Goal: Information Seeking & Learning: Learn about a topic

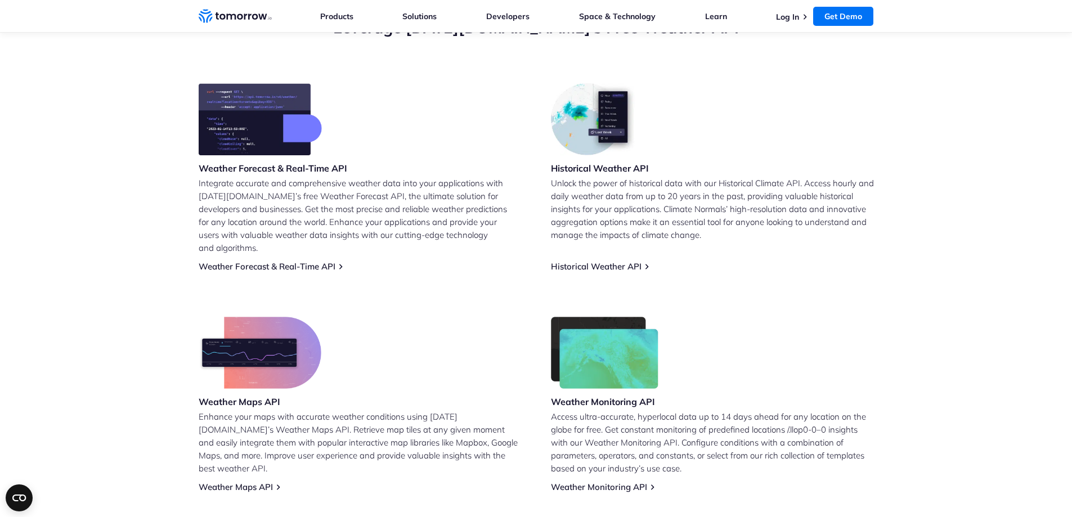
scroll to position [395, 0]
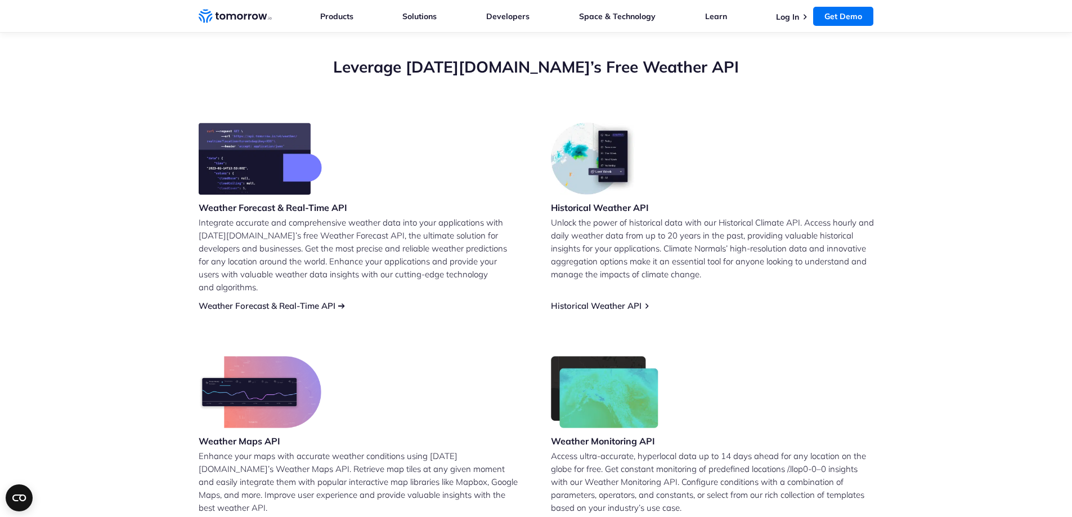
click at [327, 301] on link "Weather Forecast & Real-Time API" at bounding box center [267, 306] width 137 height 11
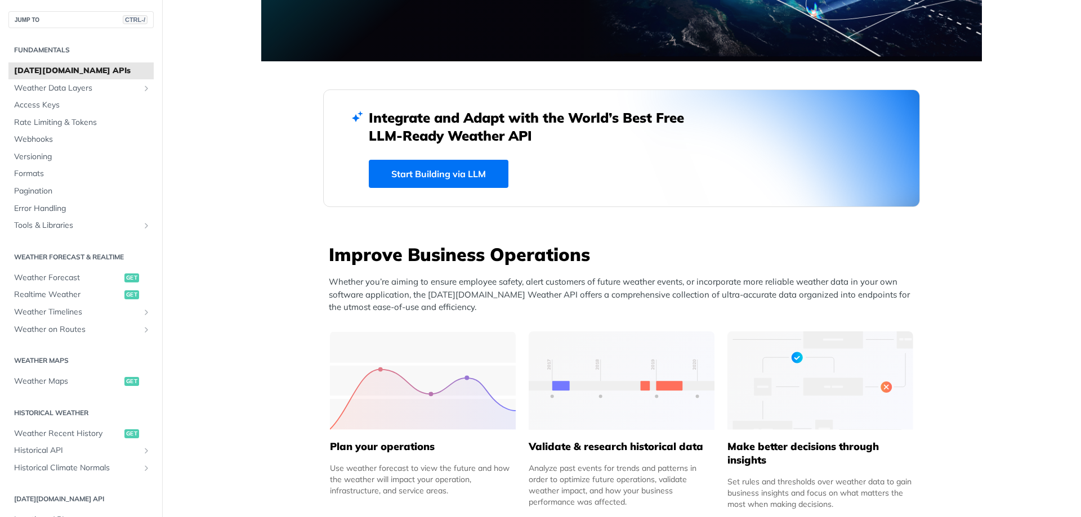
scroll to position [225, 0]
